Goal: Task Accomplishment & Management: Manage account settings

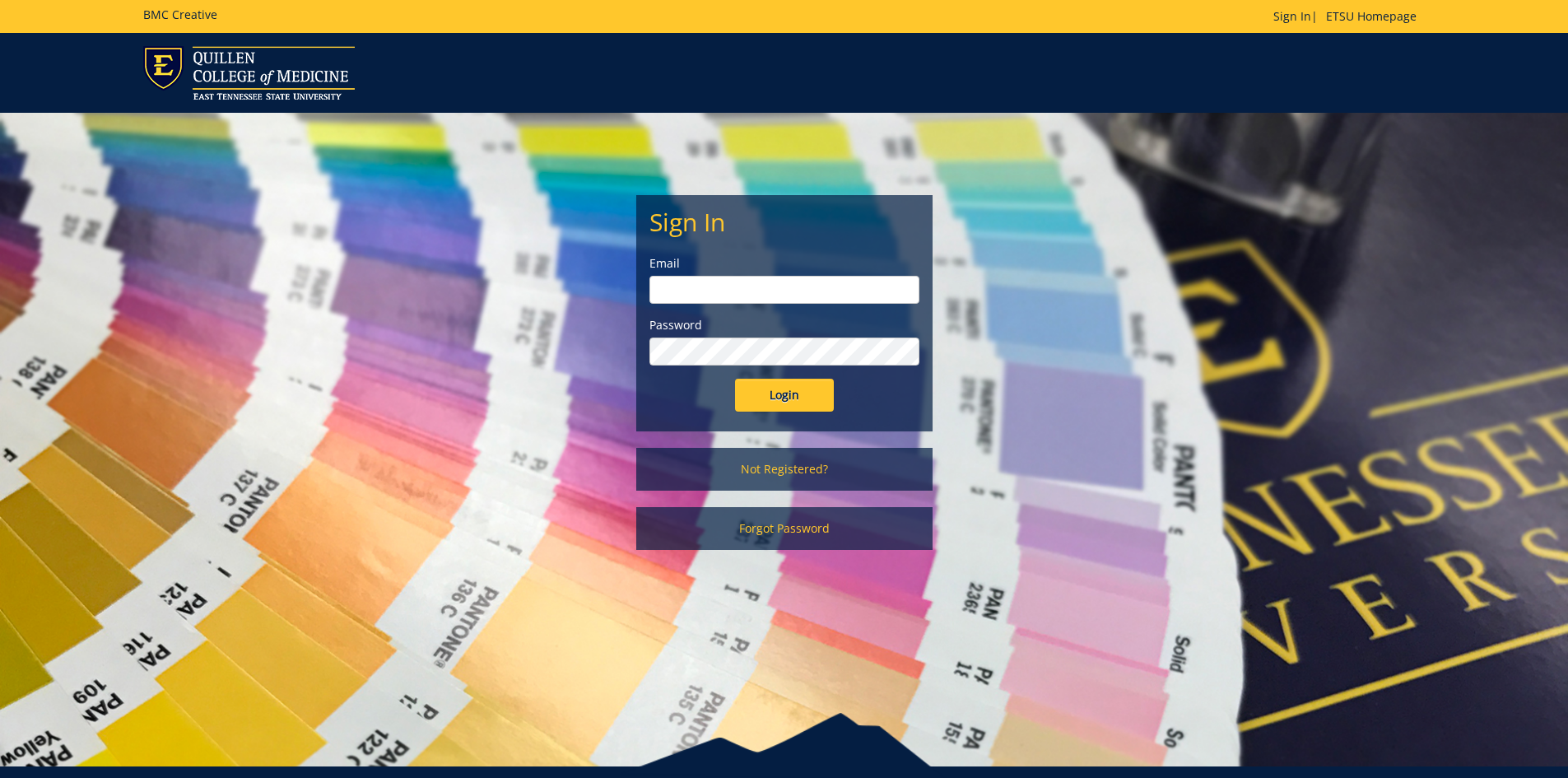
click at [724, 299] on input "email" at bounding box center [784, 290] width 270 height 28
type input "[EMAIL_ADDRESS][DOMAIN_NAME]"
click at [735, 379] on input "Login" at bounding box center [784, 395] width 99 height 33
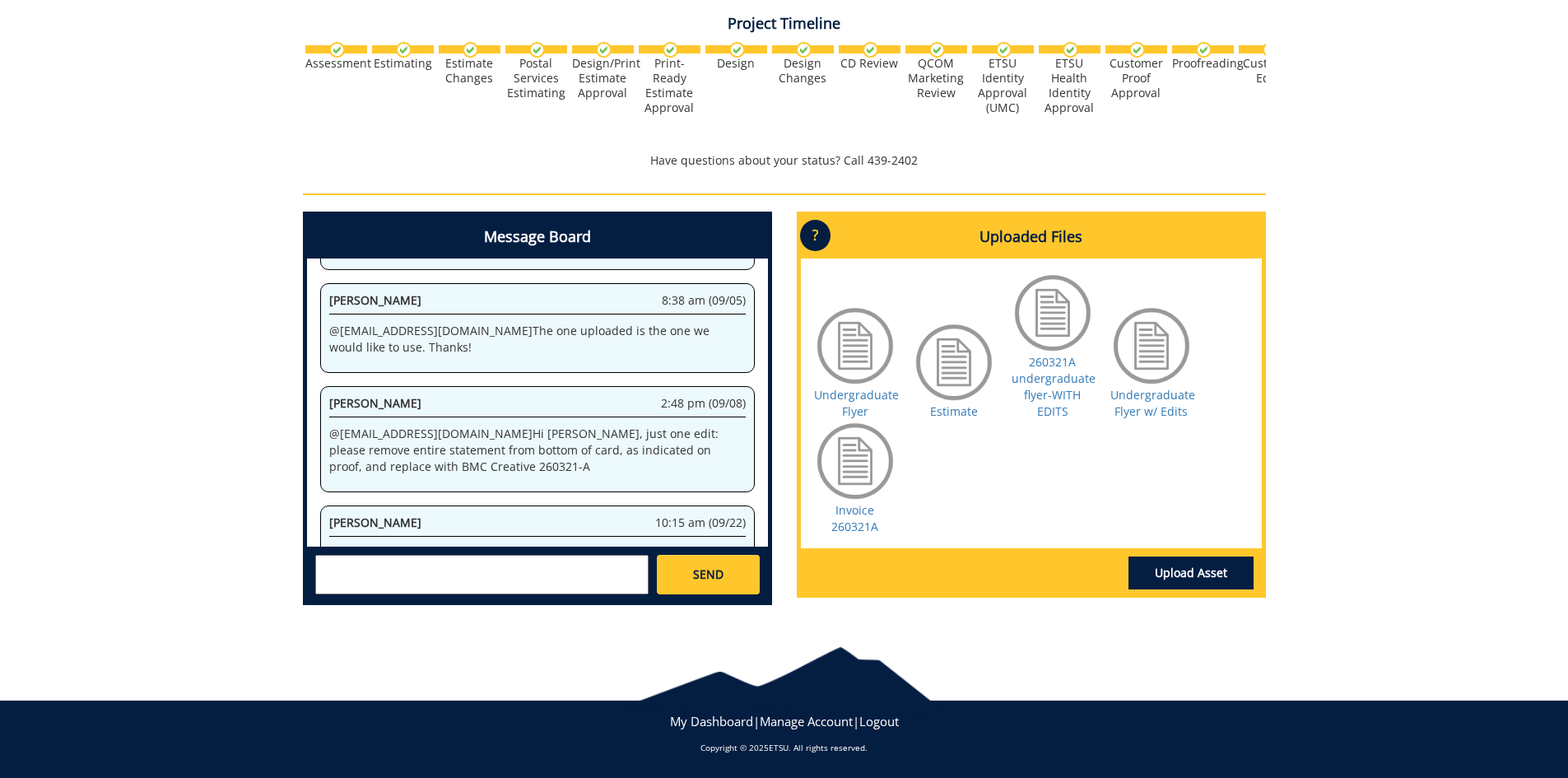
scroll to position [297, 0]
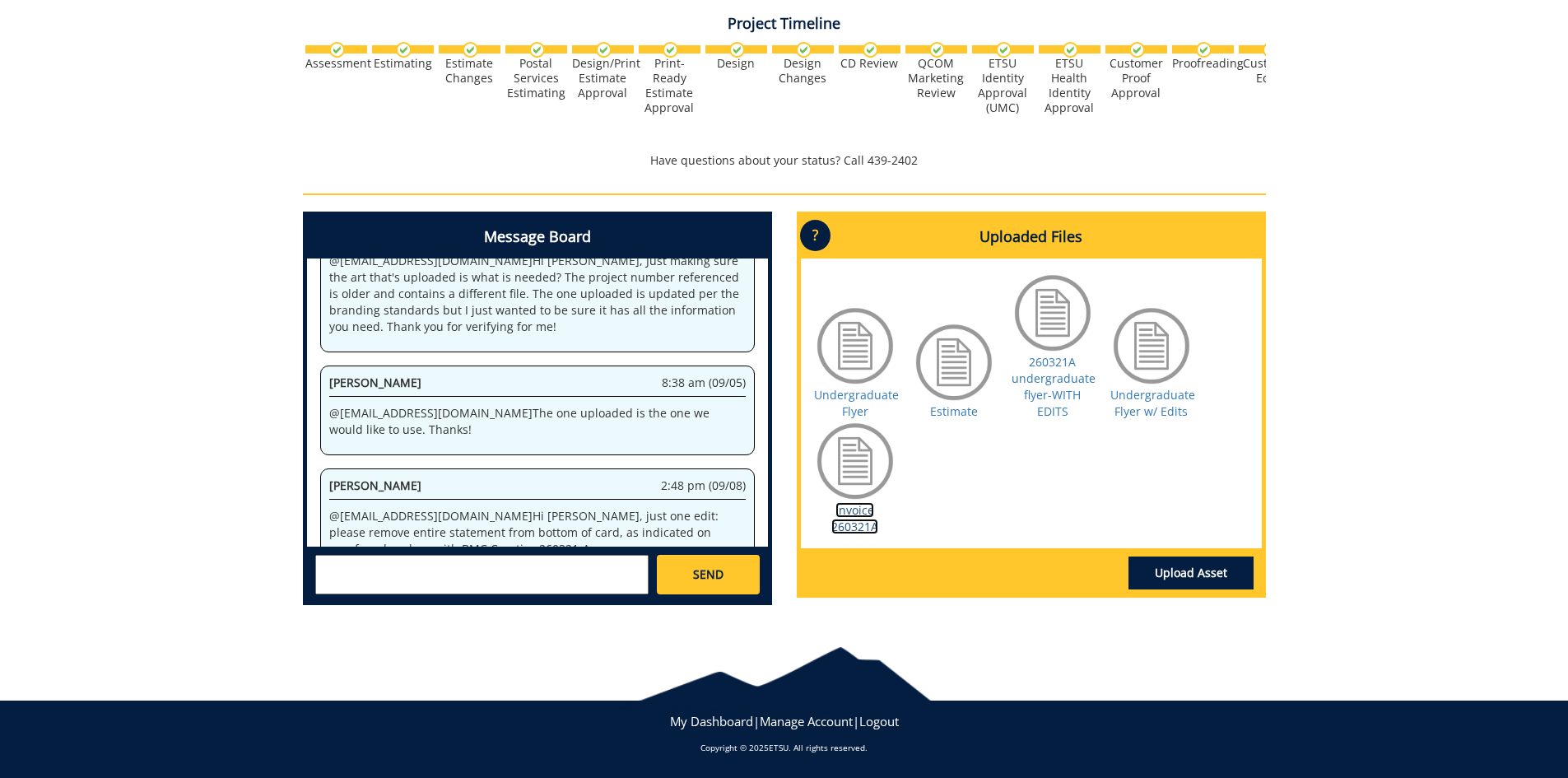
click at [856, 519] on link "Invoice 260321A" at bounding box center [854, 519] width 47 height 32
